Goal: Use online tool/utility: Utilize a website feature to perform a specific function

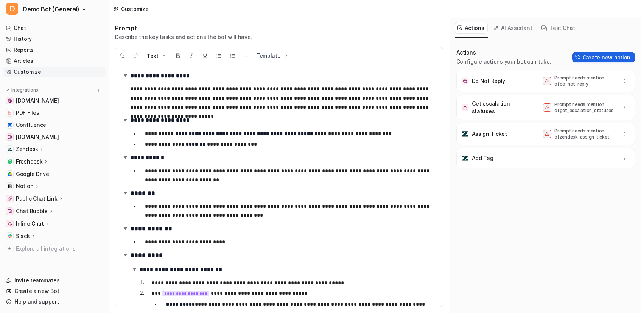
click at [599, 59] on button "Create new action" at bounding box center [603, 57] width 63 height 11
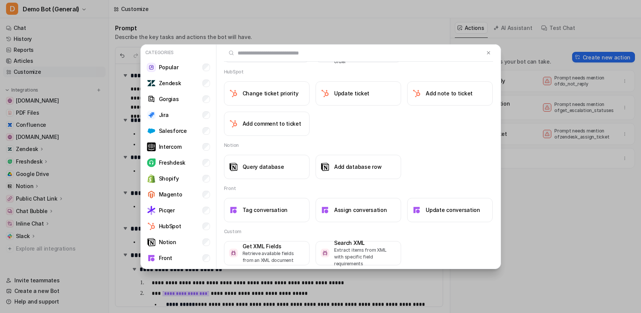
scroll to position [736, 0]
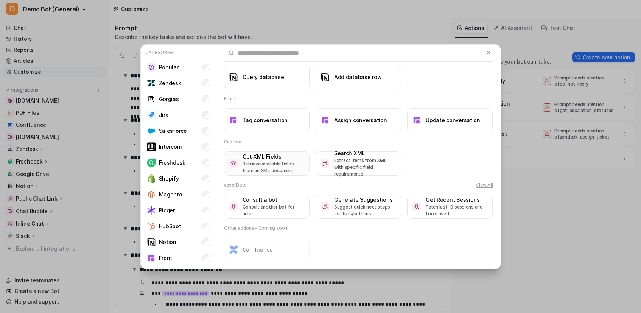
click at [269, 164] on p "Retrieve available fields from an XML document" at bounding box center [273, 167] width 62 height 14
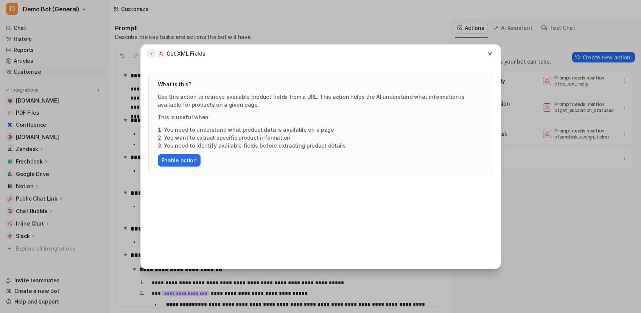
click at [152, 57] on button at bounding box center [151, 53] width 9 height 9
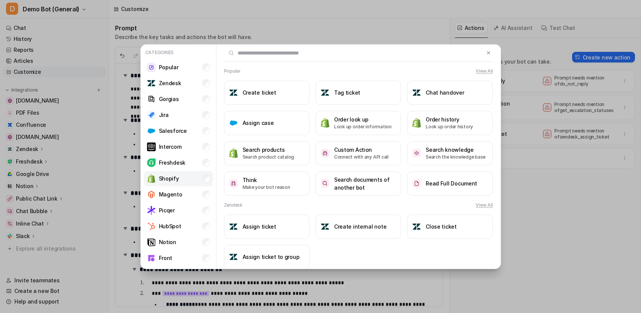
click at [185, 180] on li "Shopify" at bounding box center [178, 178] width 69 height 15
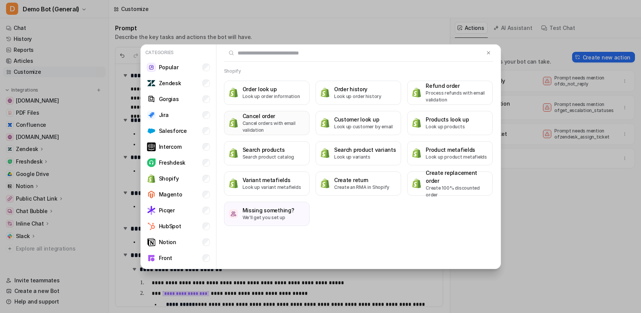
click at [257, 129] on p "Cancel orders with email validation" at bounding box center [273, 127] width 62 height 14
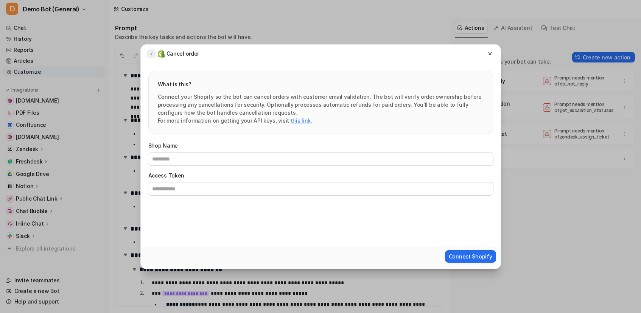
click at [151, 56] on icon at bounding box center [151, 54] width 5 height 6
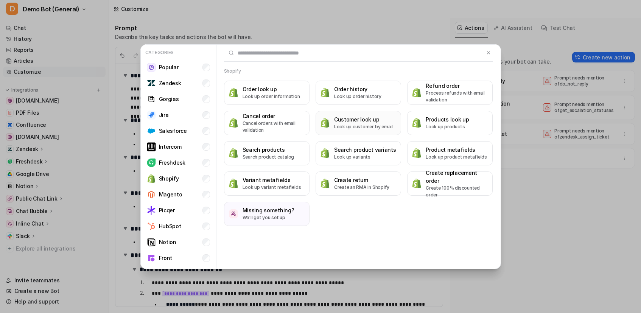
click at [377, 115] on button "Customer look up Look up customer by email" at bounding box center [357, 123] width 85 height 24
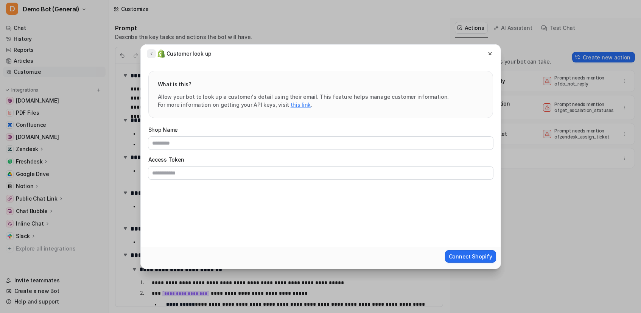
click at [147, 51] on button at bounding box center [151, 53] width 9 height 9
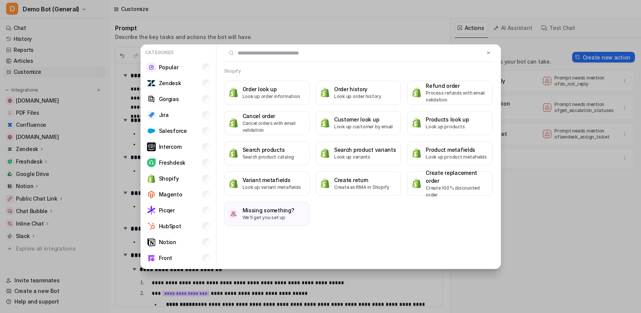
click at [557, 29] on div "Categories Popular Zendesk Gorgias Jira Salesforce Intercom Freshdesk Shopify M…" at bounding box center [320, 156] width 641 height 313
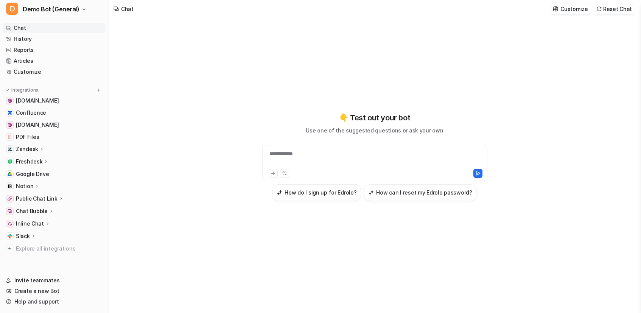
type textarea "**********"
